Goal: Information Seeking & Learning: Learn about a topic

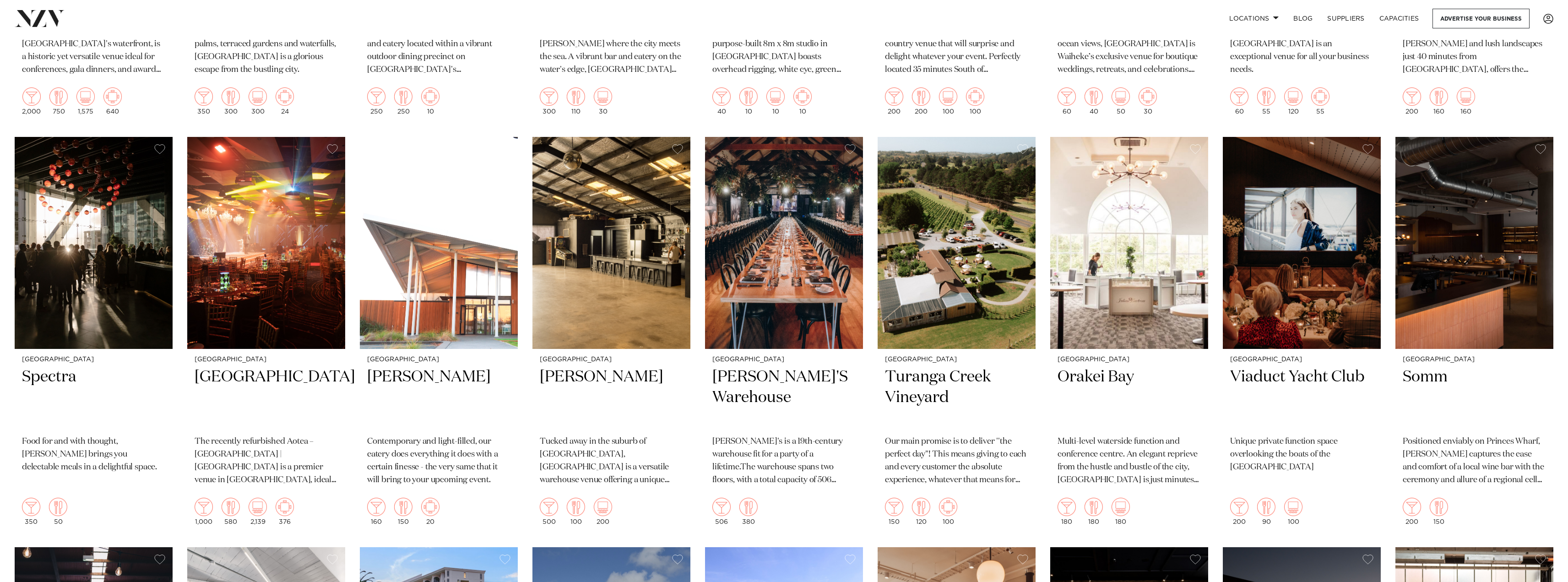
scroll to position [4398, 0]
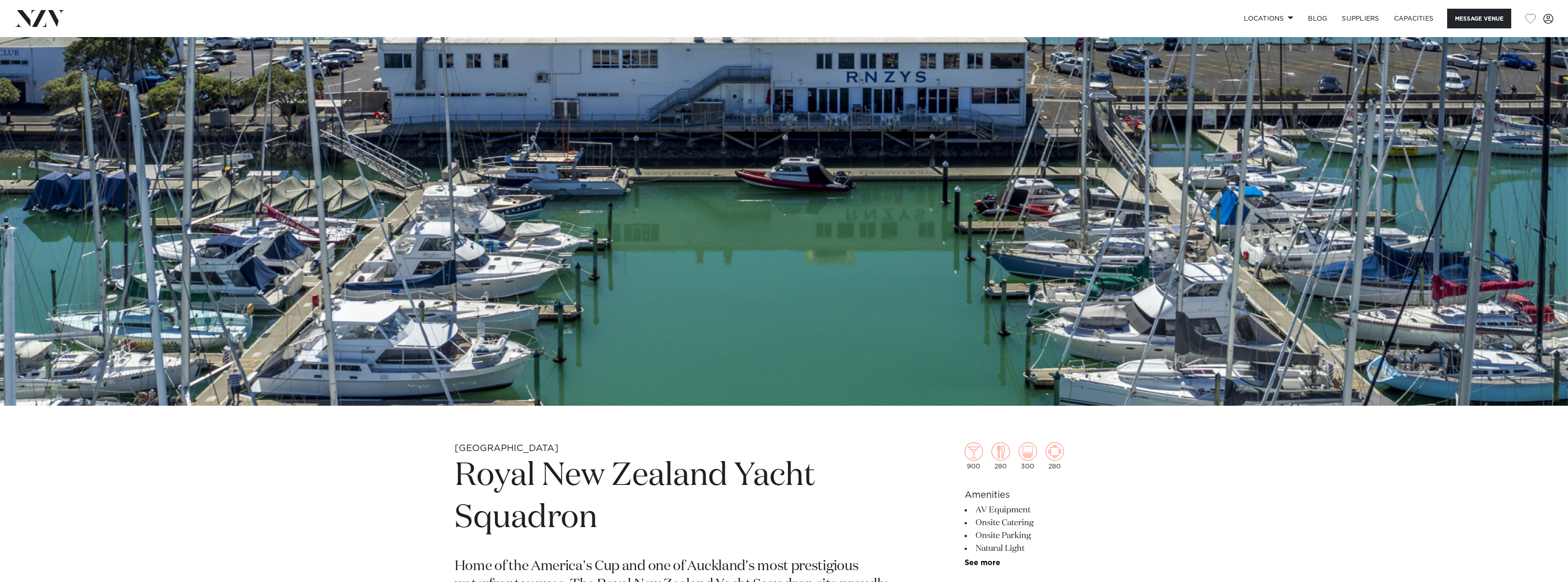
scroll to position [687, 0]
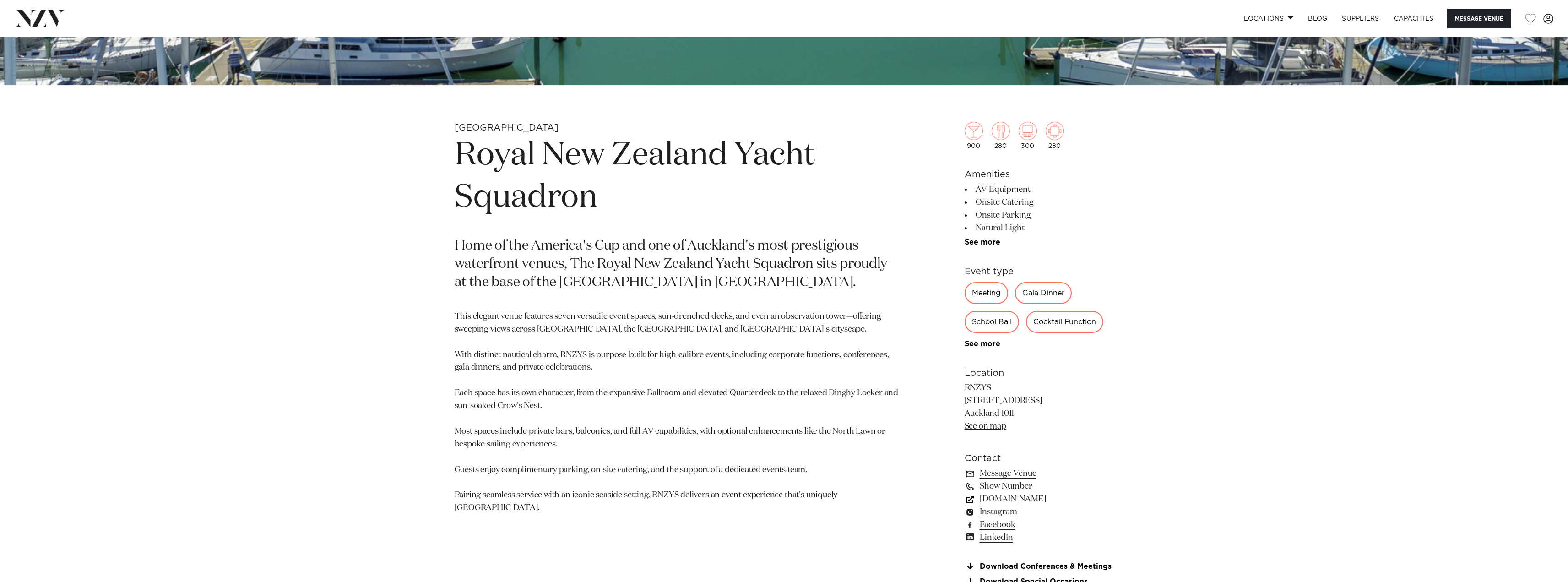
click at [1015, 500] on link "rnzys.org.nz" at bounding box center [1039, 499] width 150 height 13
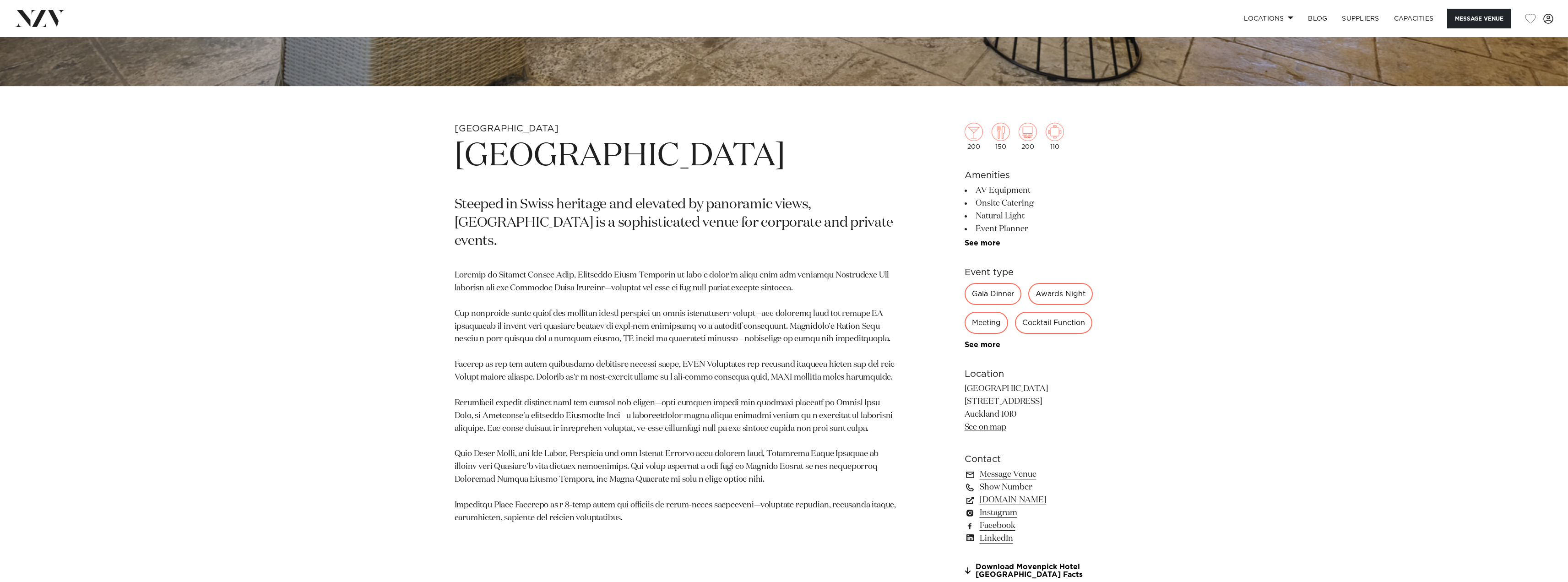
scroll to position [687, 0]
click at [1032, 500] on link "meetings.accor.com" at bounding box center [1039, 499] width 150 height 13
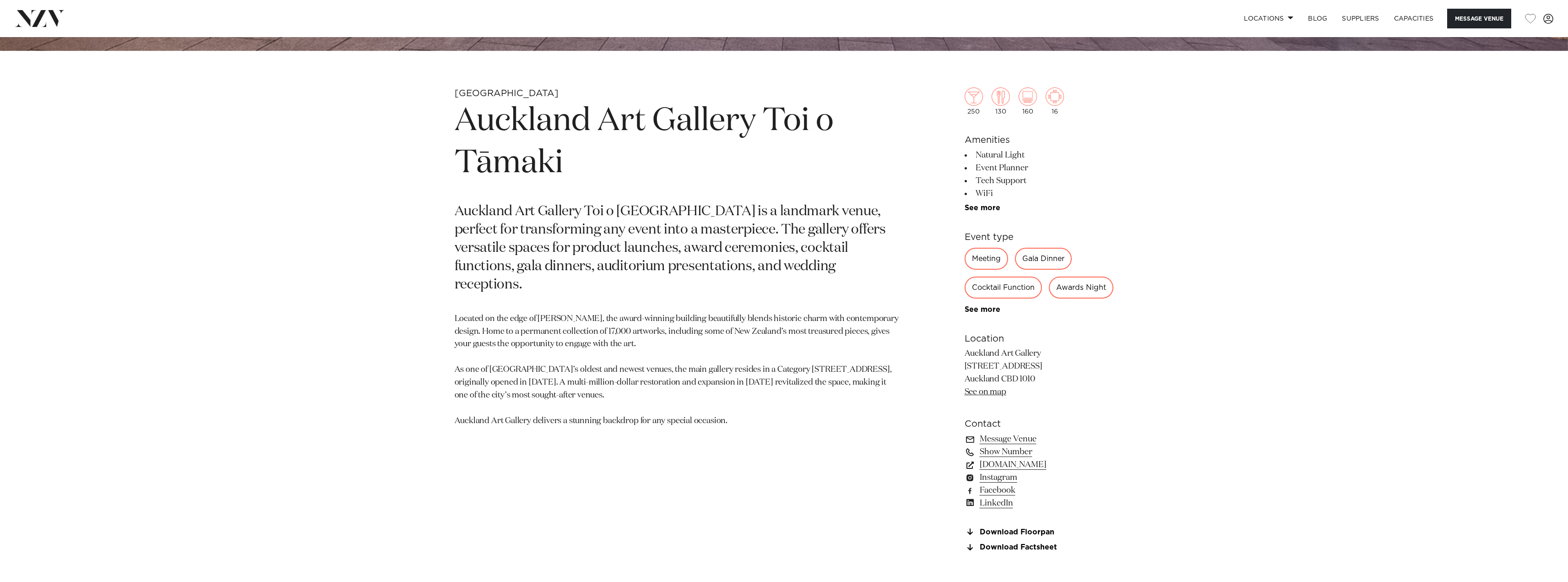
scroll to position [733, 0]
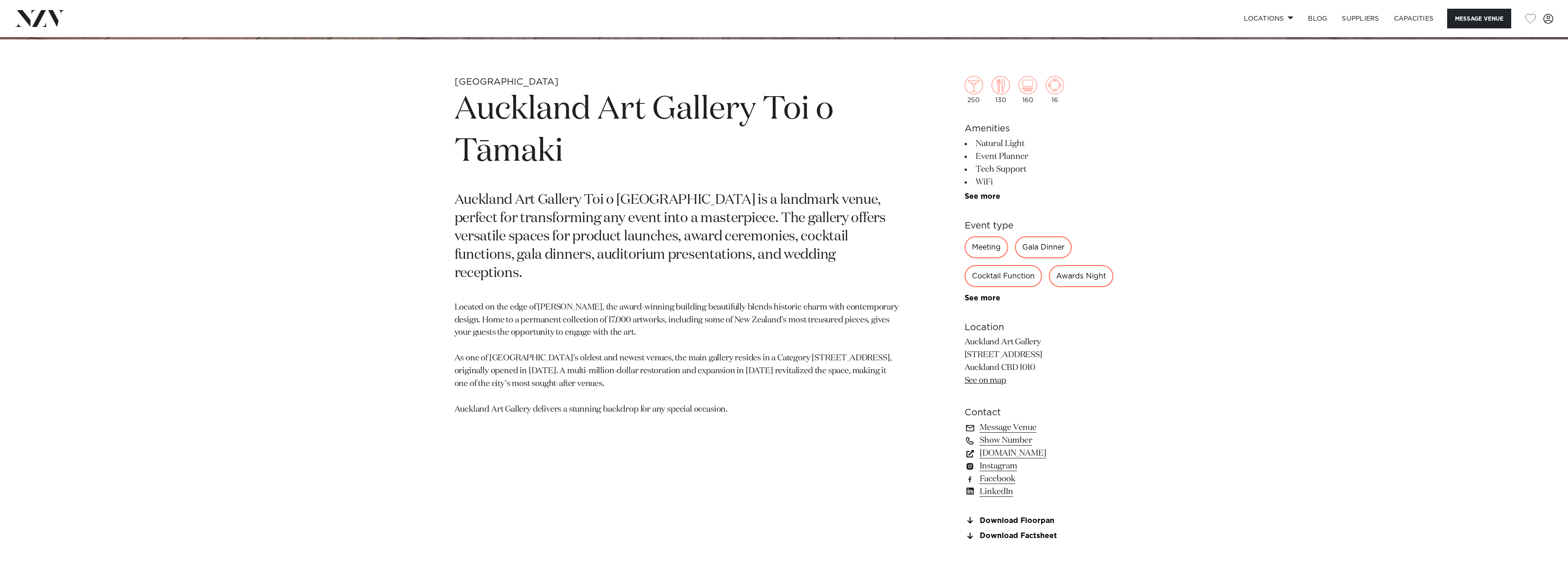
click at [1044, 460] on link "www.aucklandconventions.co.nz" at bounding box center [1039, 453] width 150 height 13
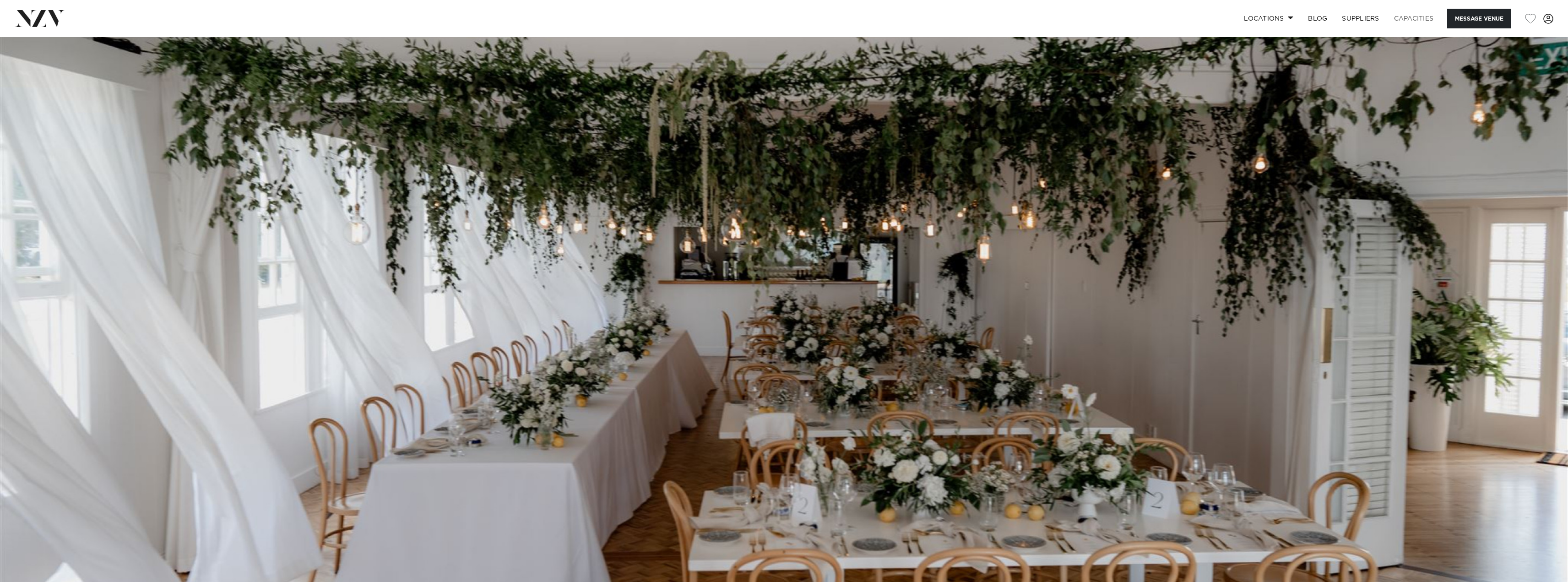
click at [1398, 26] on link "Capacities" at bounding box center [1414, 18] width 54 height 20
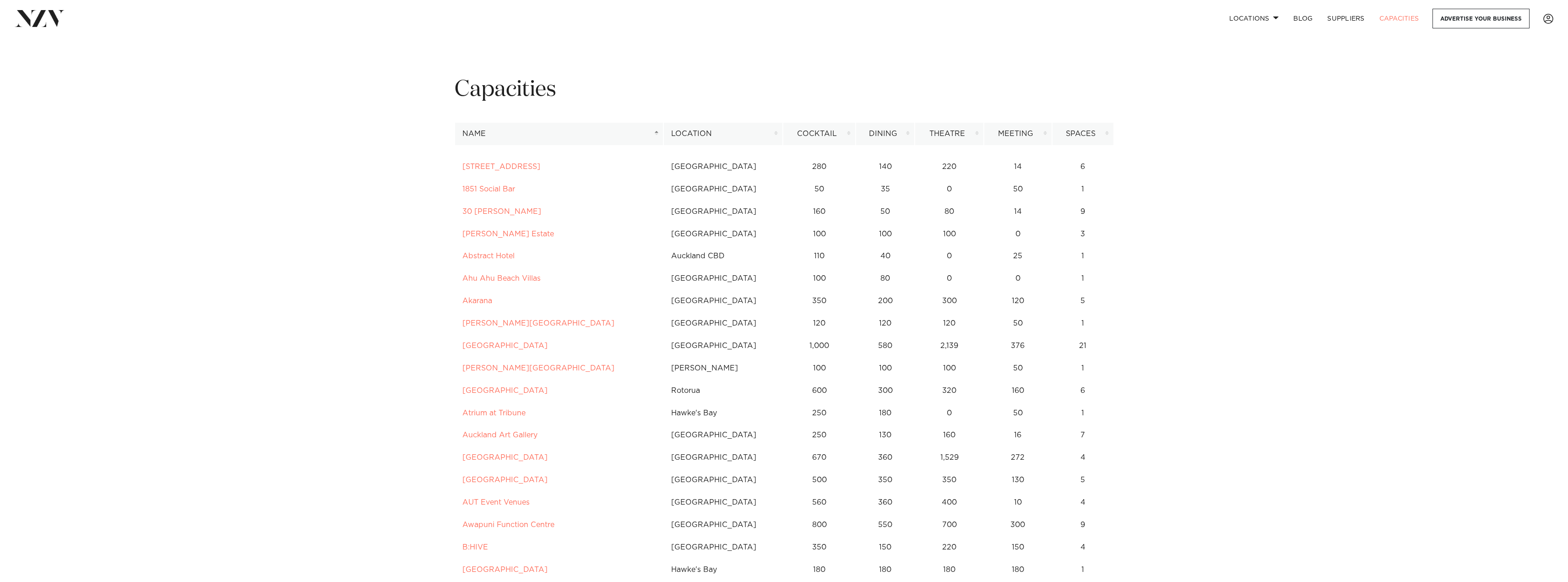
click at [735, 135] on th "Location" at bounding box center [723, 134] width 119 height 22
click at [1278, 16] on link "Locations" at bounding box center [1255, 18] width 64 height 20
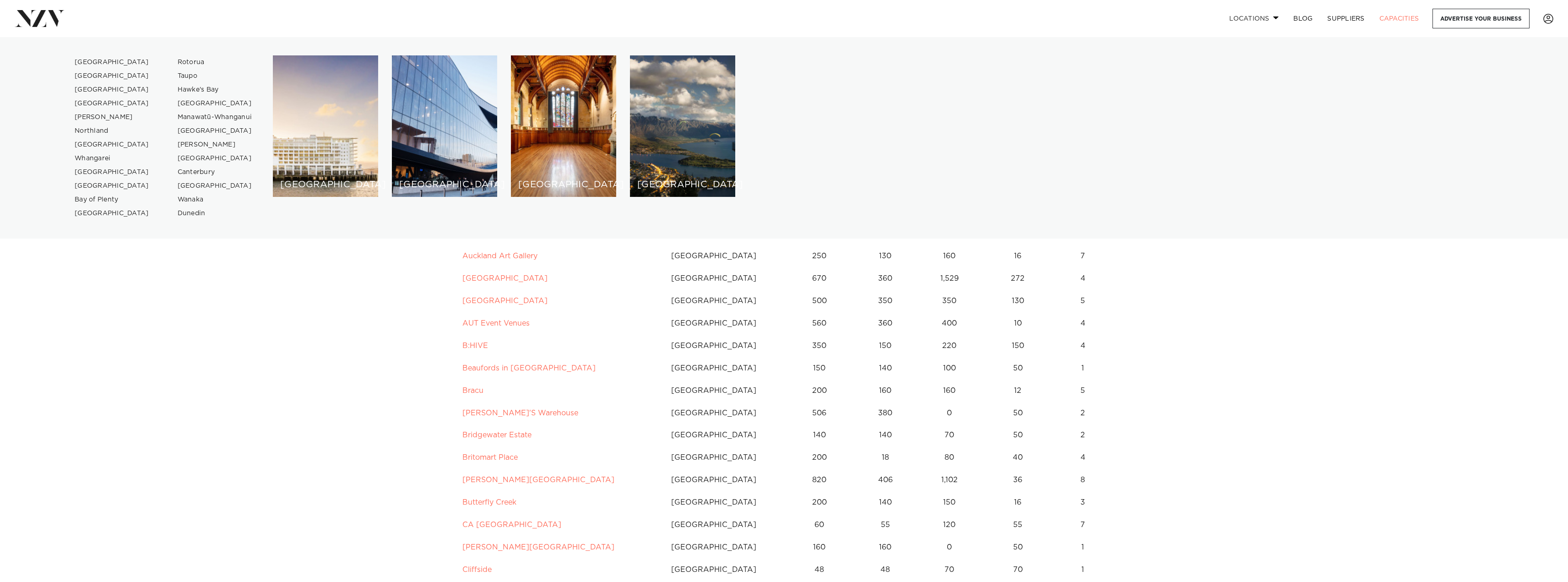
click at [1277, 16] on span at bounding box center [1276, 17] width 6 height 3
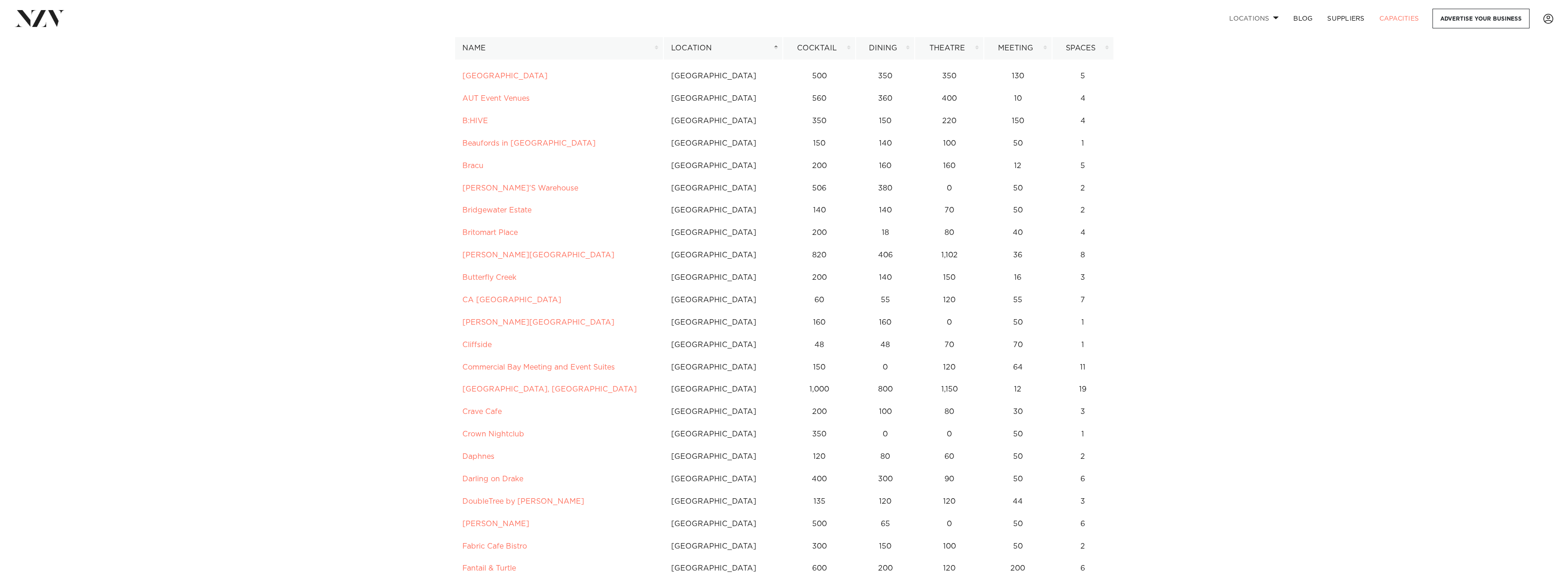
scroll to position [229, 0]
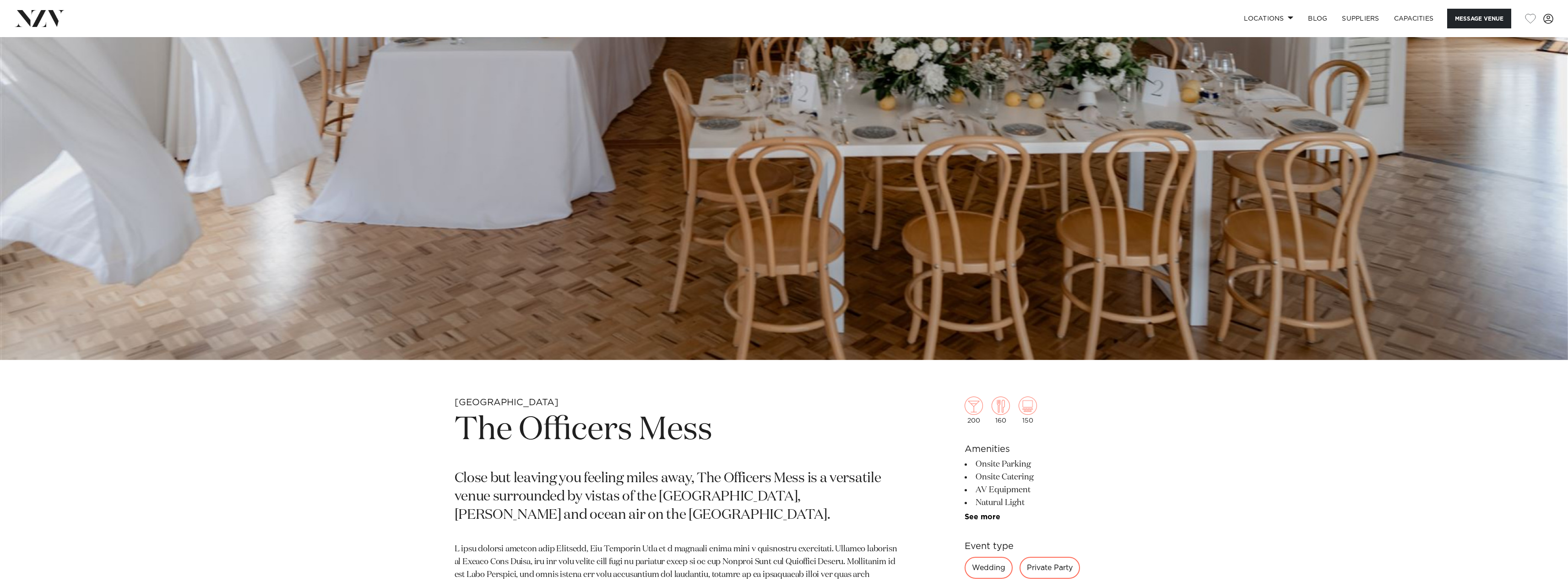
scroll to position [733, 0]
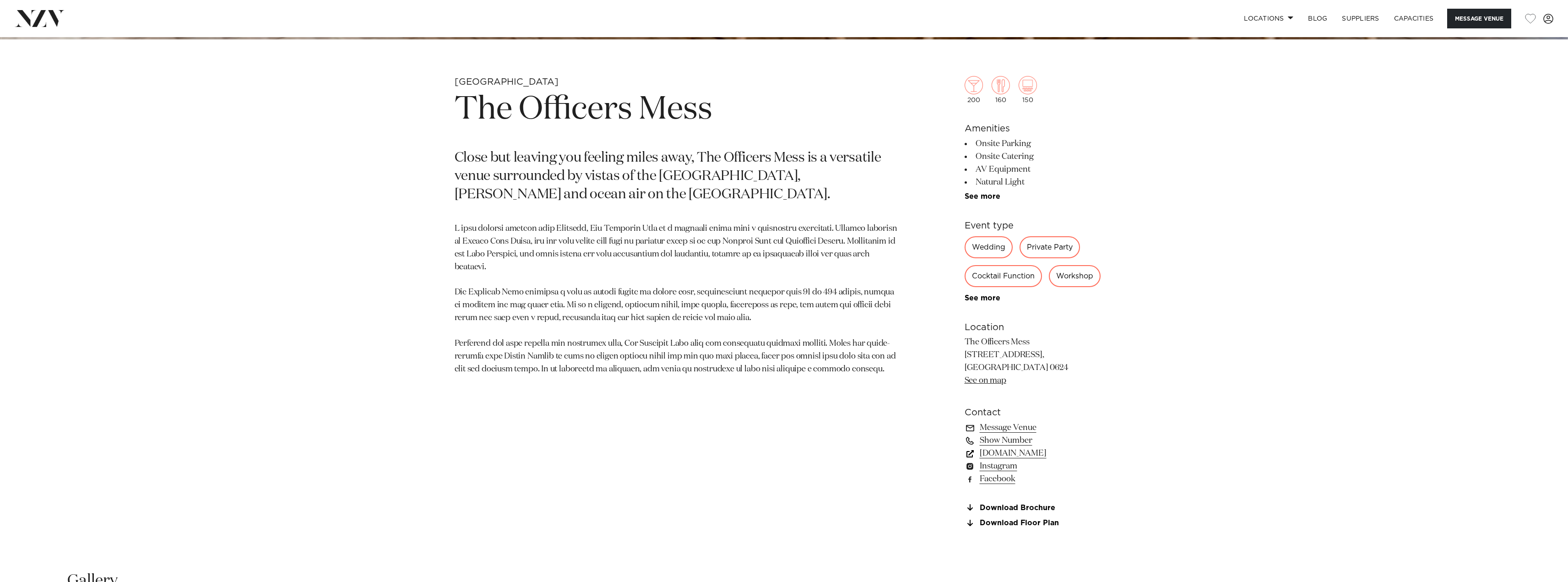
click at [1045, 453] on link "www.theofficersmess.co.nz" at bounding box center [1039, 453] width 150 height 13
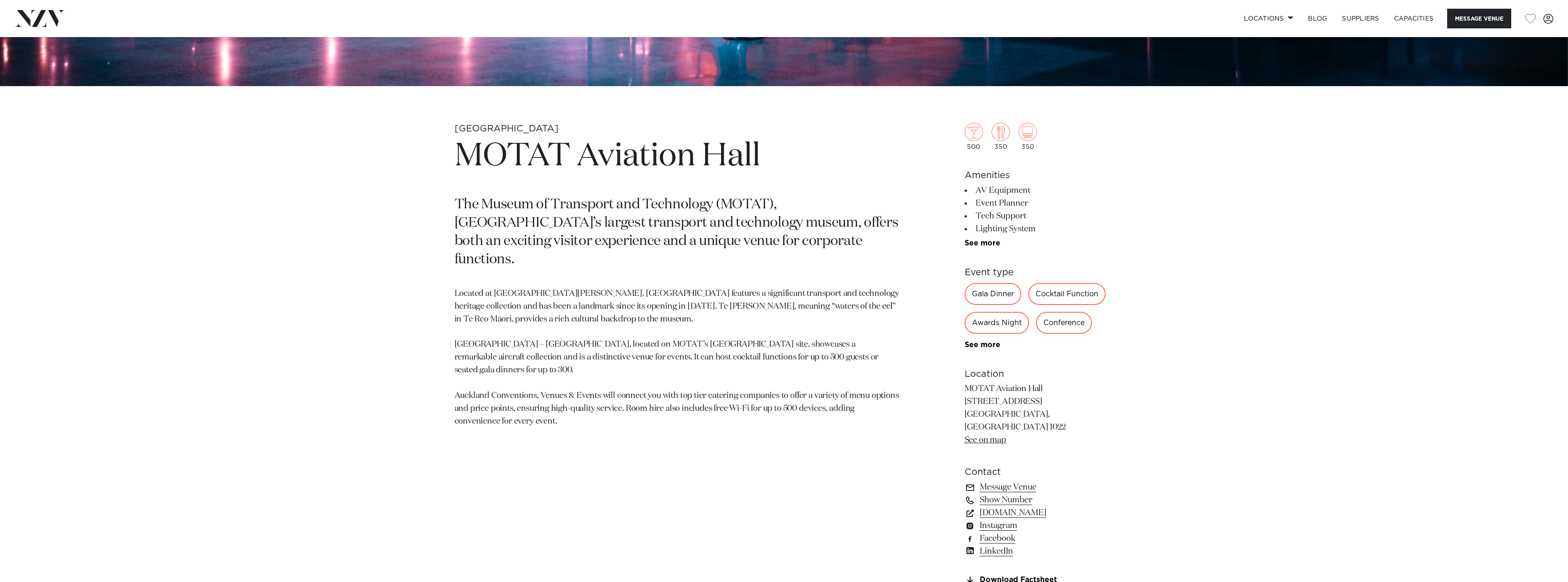
scroll to position [687, 0]
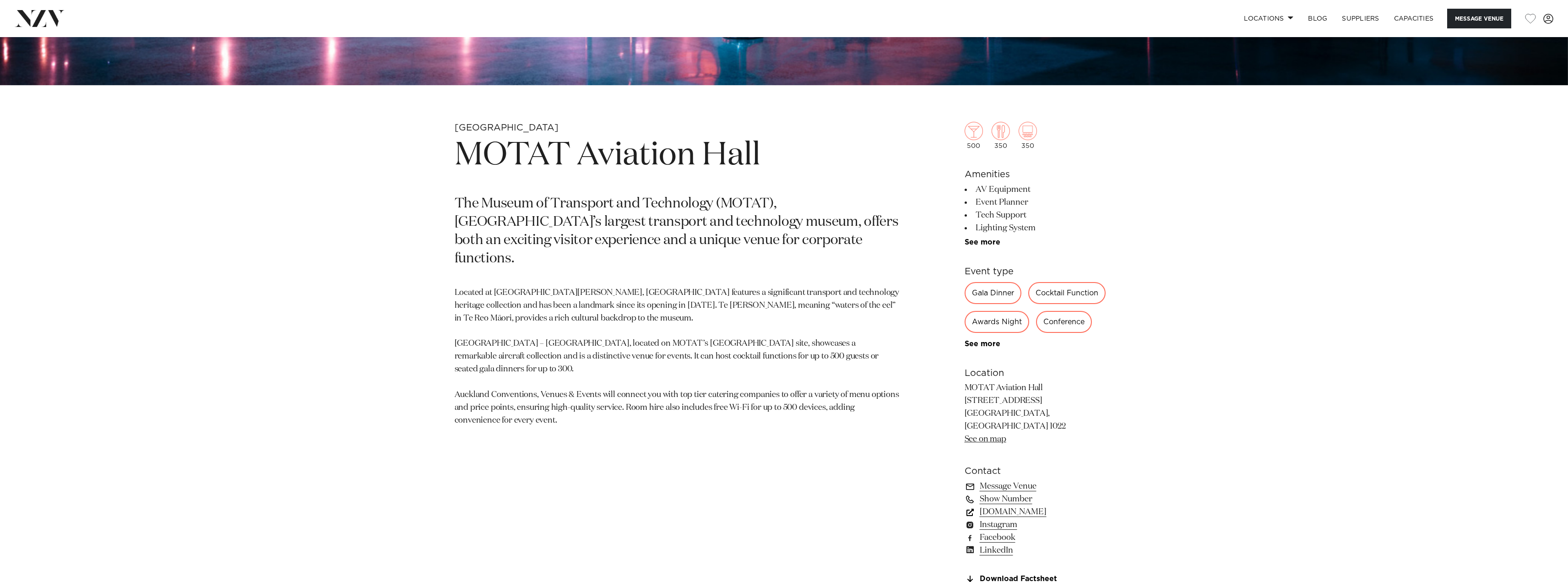
click at [1037, 506] on link "[DOMAIN_NAME]" at bounding box center [1039, 512] width 150 height 13
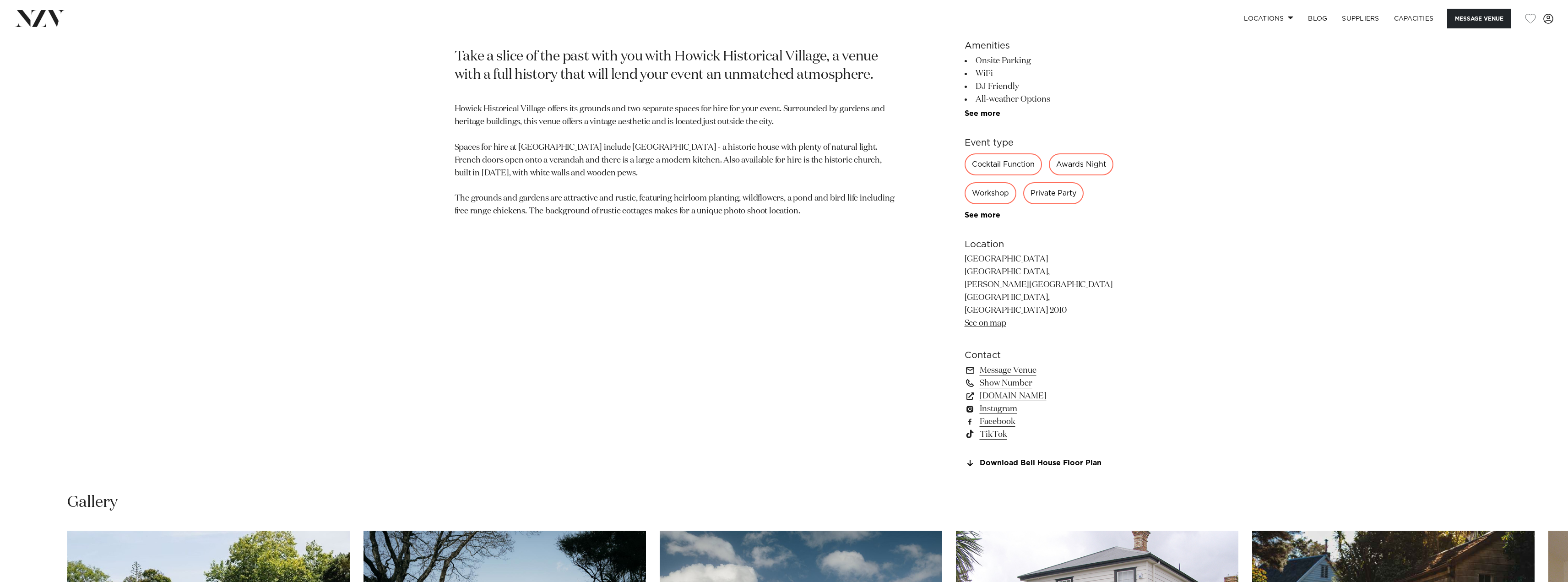
scroll to position [871, 0]
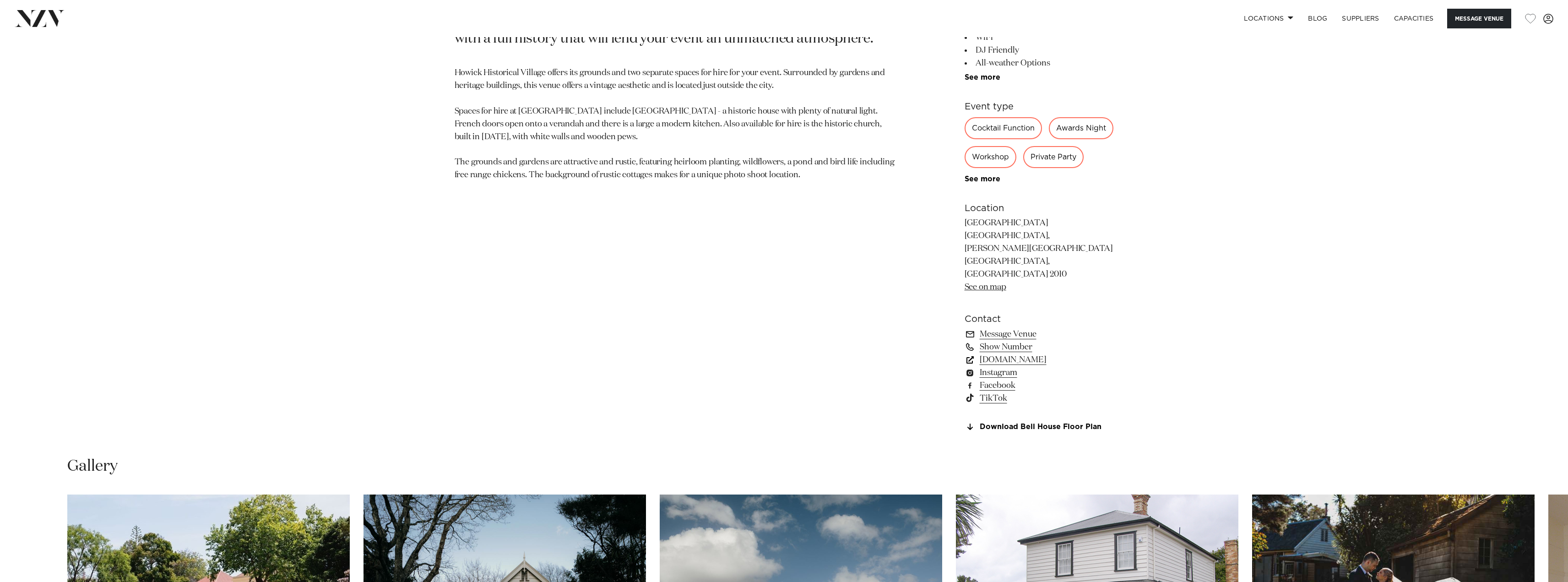
click at [1064, 366] on link "www.historicalvillage.org.nz" at bounding box center [1039, 360] width 150 height 13
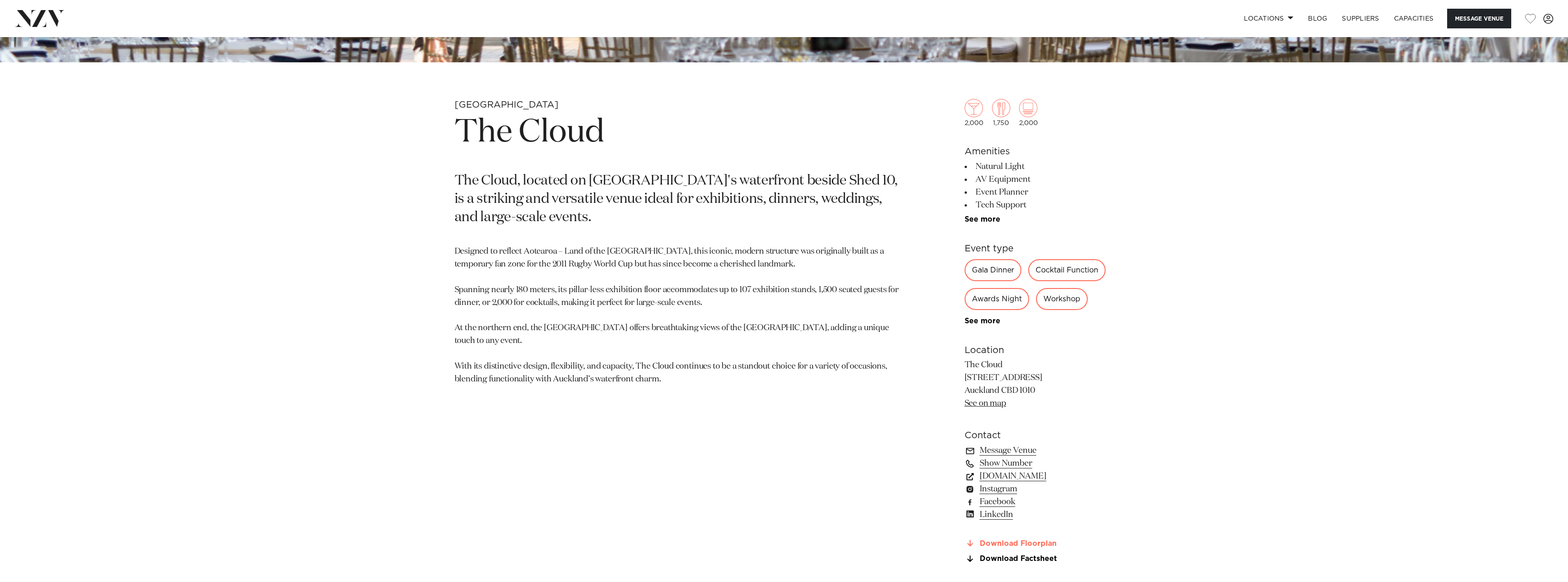
scroll to position [733, 0]
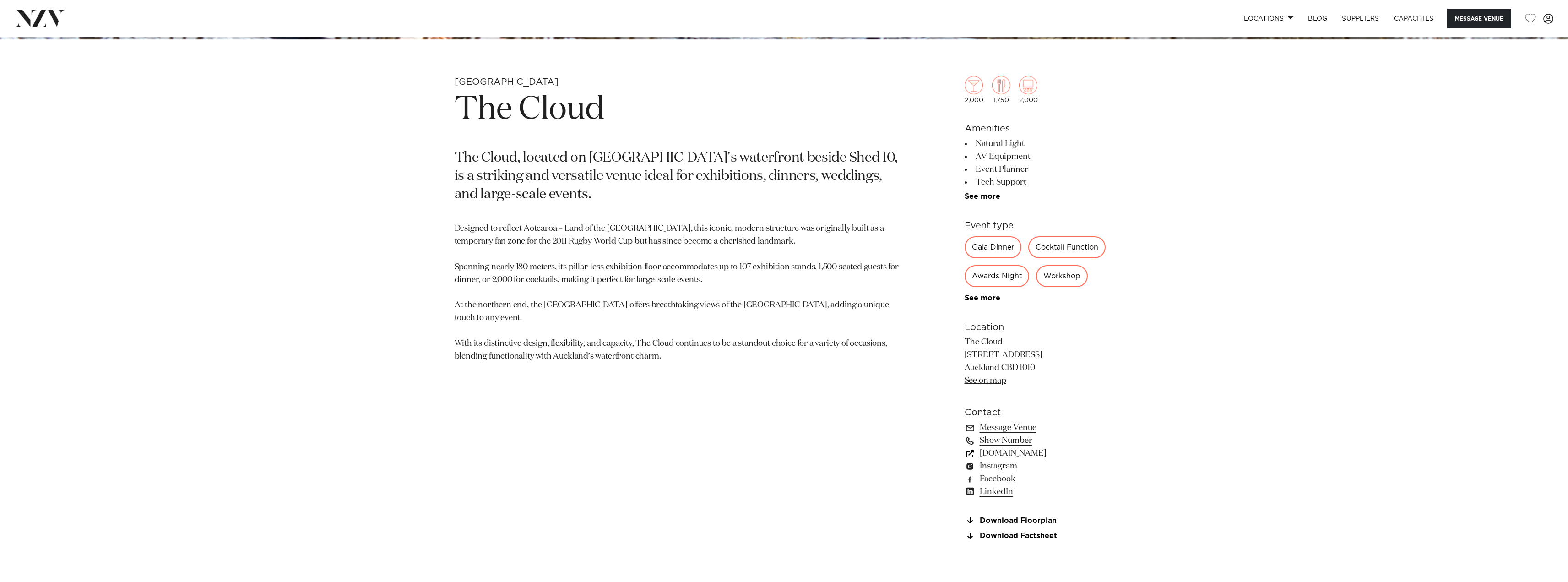
click at [1079, 455] on link "www.aucklandconventions.co.nz" at bounding box center [1039, 453] width 150 height 13
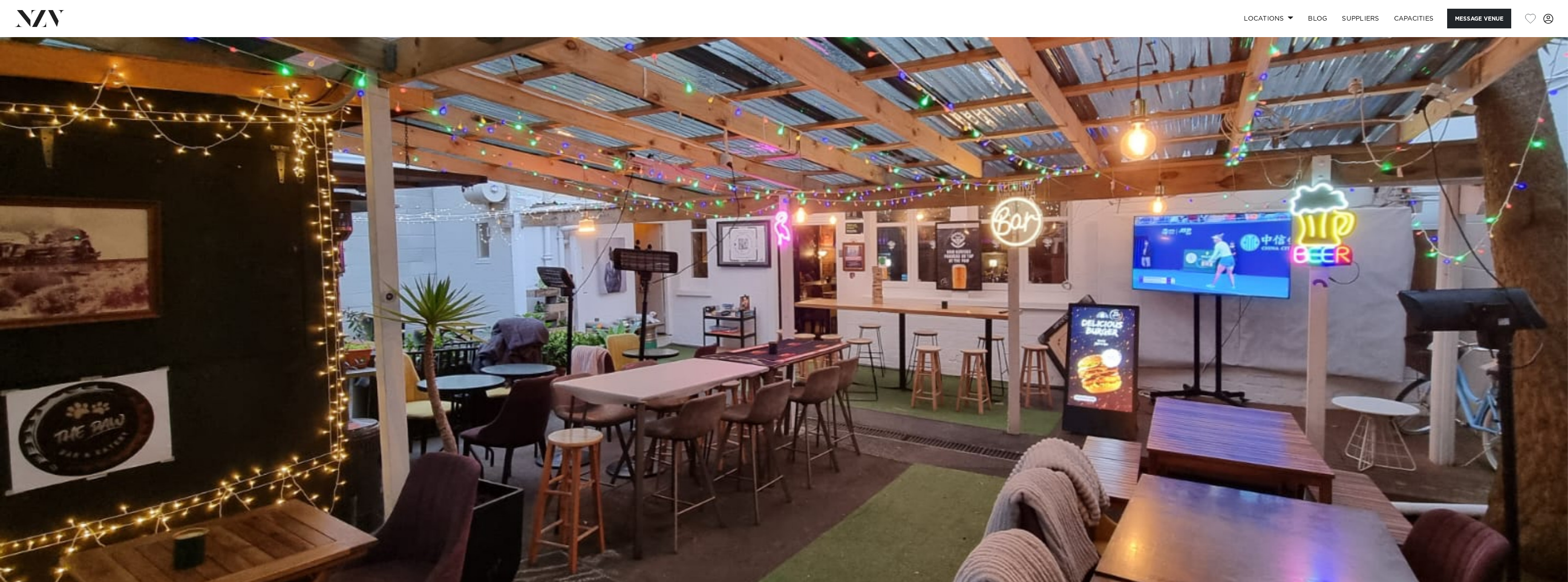
scroll to position [46, 0]
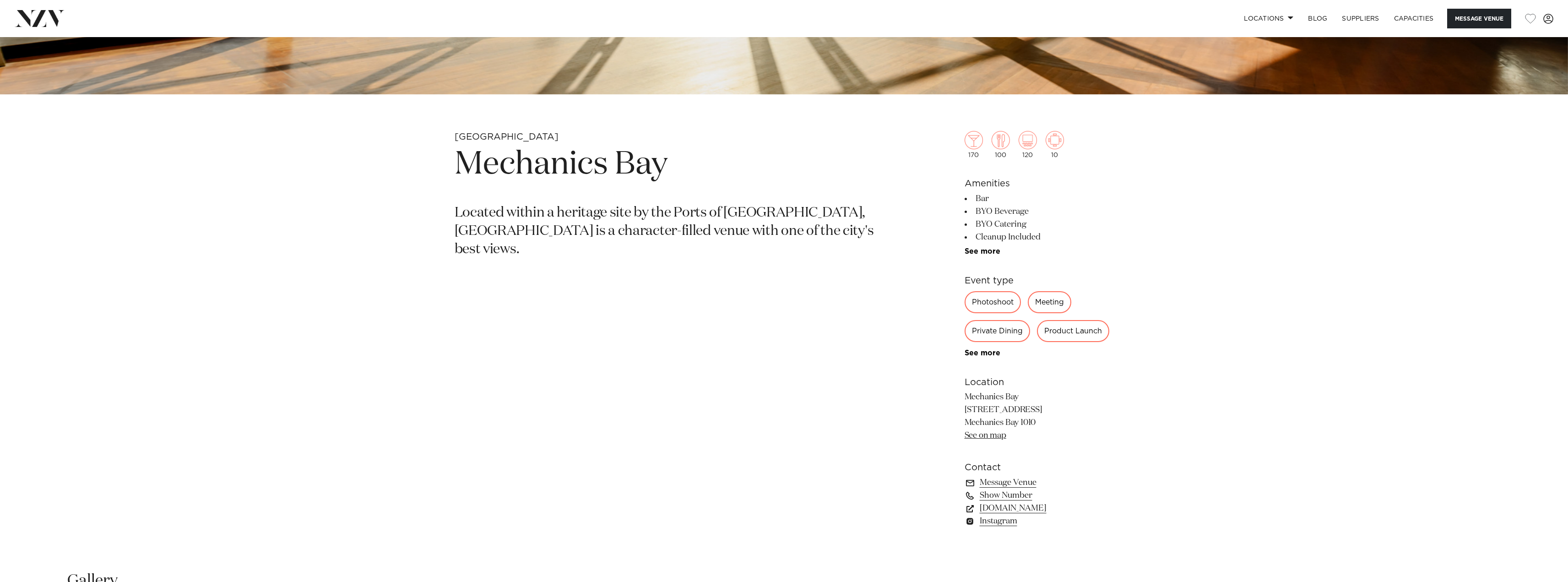
scroll to position [687, 0]
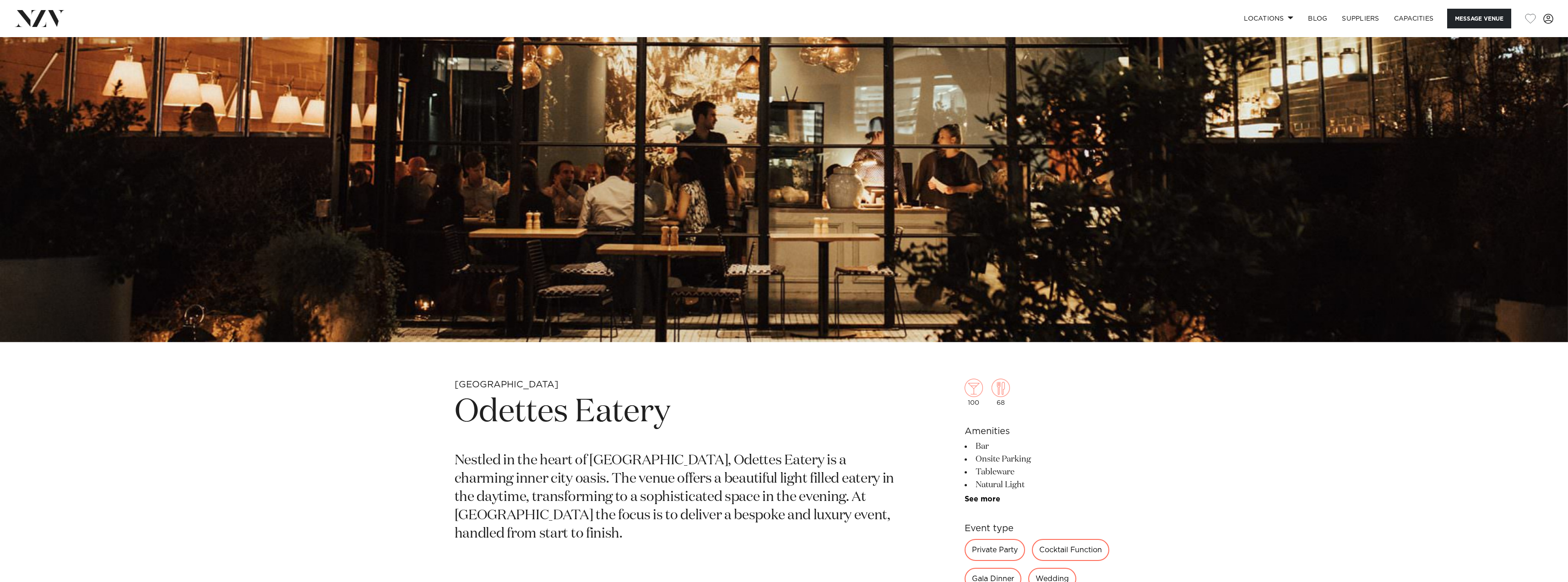
scroll to position [367, 0]
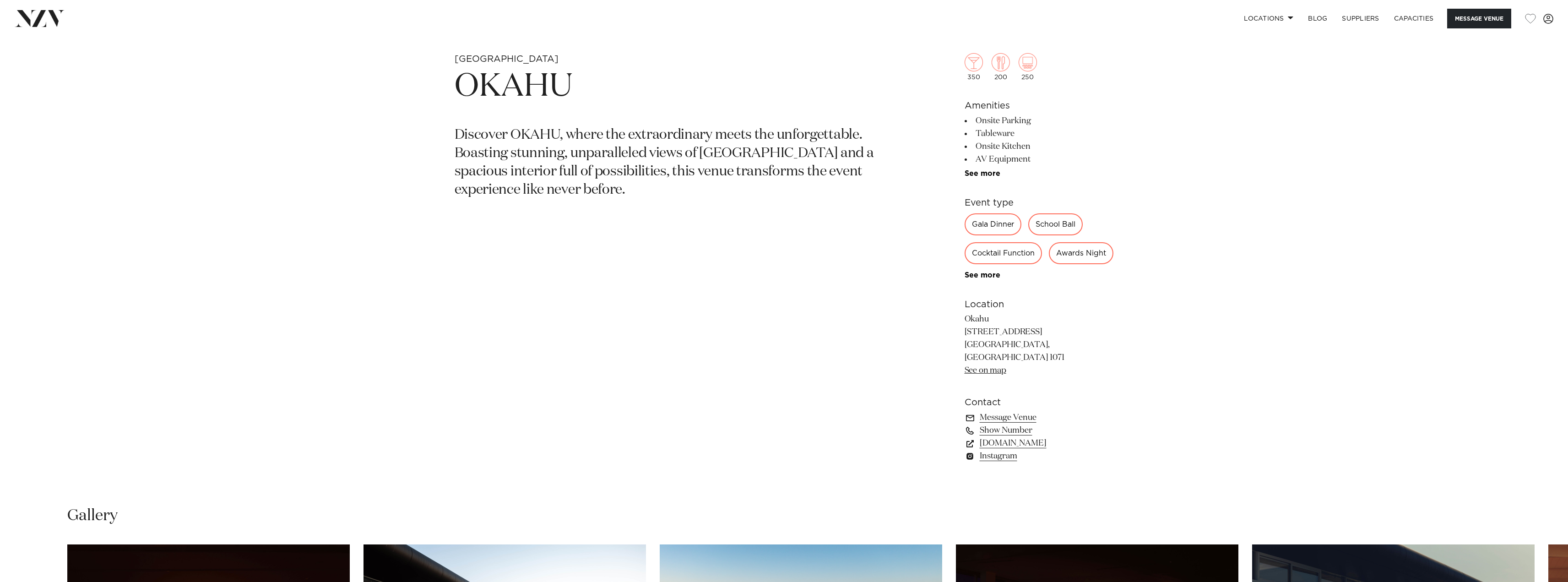
scroll to position [779, 0]
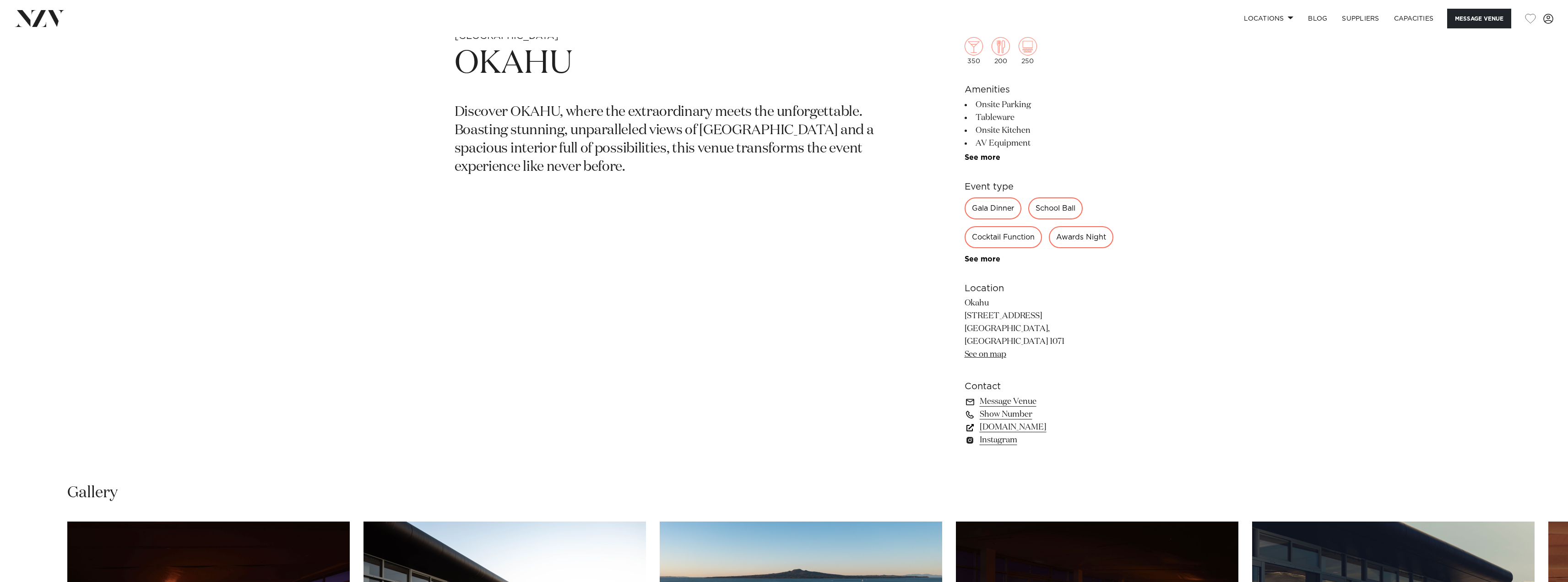
click at [1043, 434] on link "www.okahubay.com" at bounding box center [1039, 427] width 150 height 13
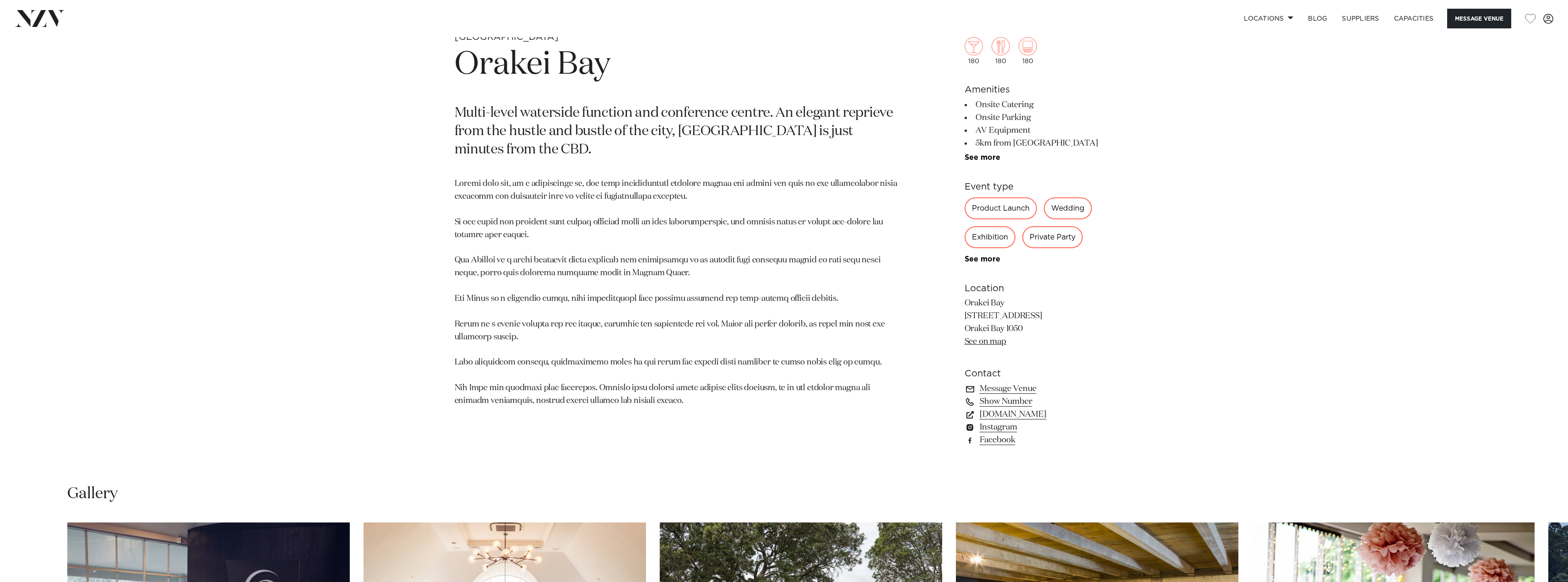
scroll to position [916, 0]
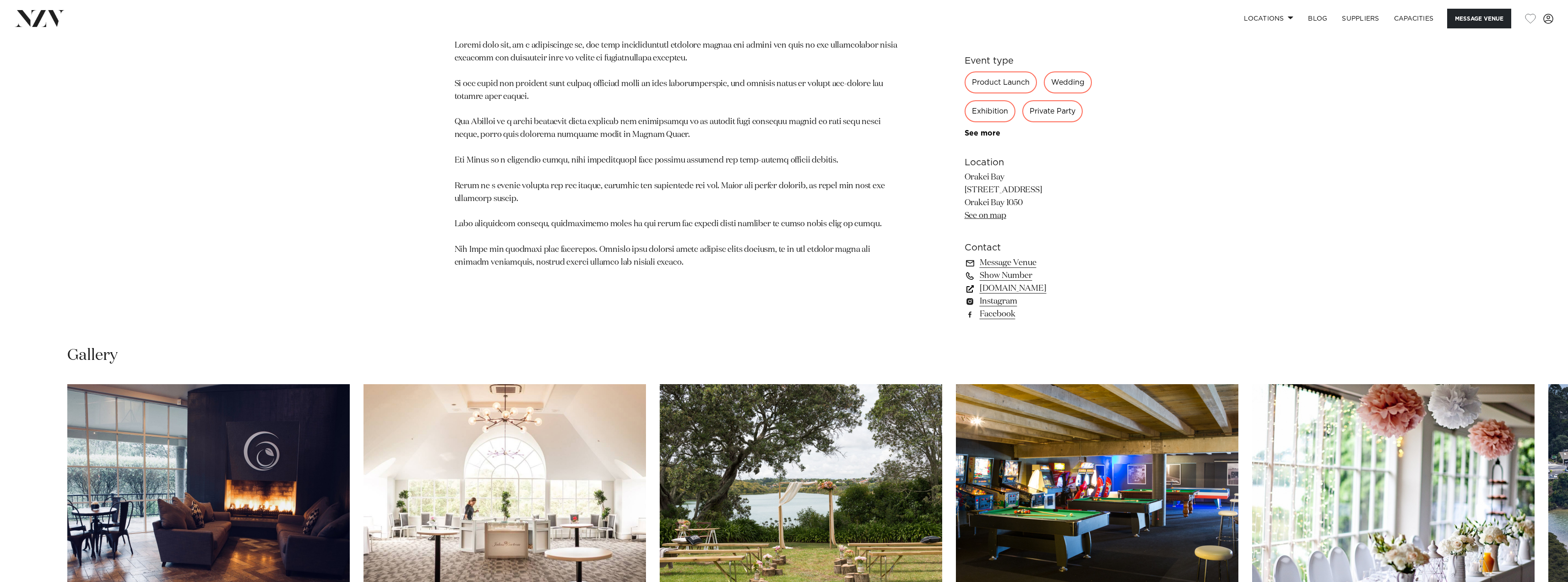
click at [1002, 286] on link "[DOMAIN_NAME]" at bounding box center [1039, 289] width 150 height 13
